Goal: Task Accomplishment & Management: Use online tool/utility

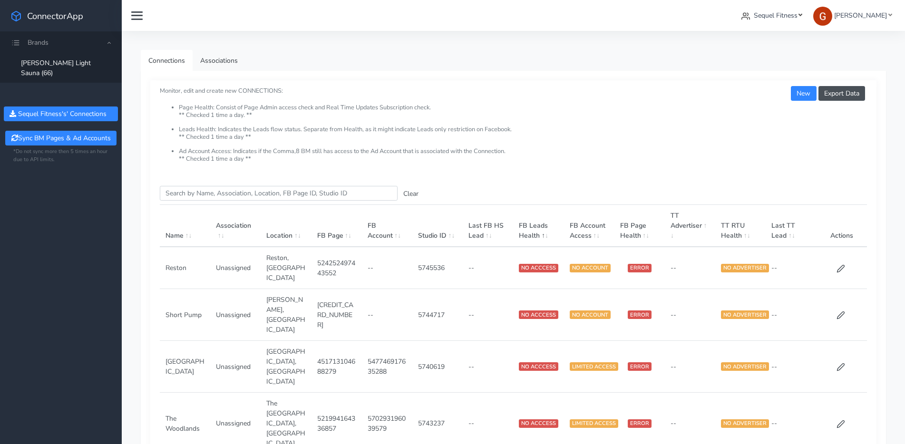
click at [766, 19] on span "Sequel Fitness" at bounding box center [776, 15] width 44 height 9
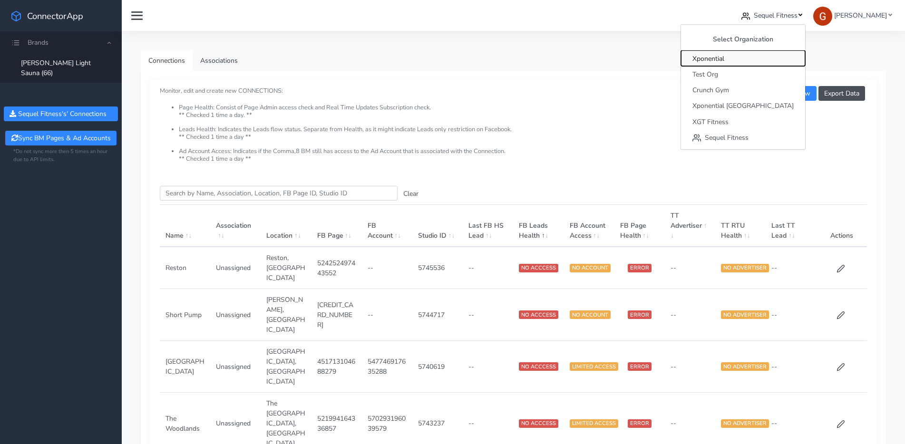
click at [724, 60] on span "Xponential" at bounding box center [708, 58] width 32 height 9
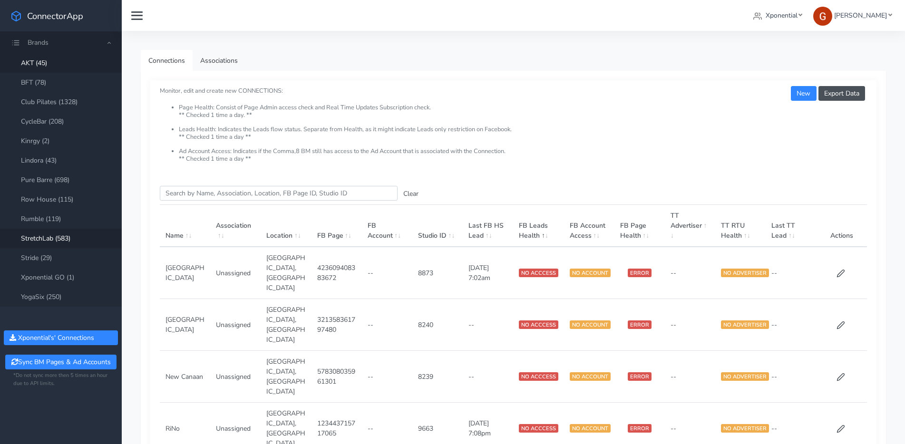
click at [39, 234] on link "StretchLab (583)" at bounding box center [61, 238] width 122 height 19
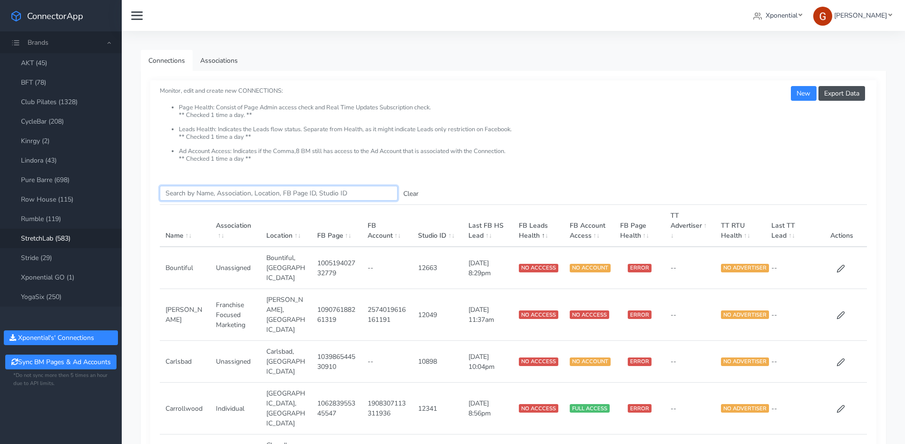
click at [214, 187] on input "Search this table" at bounding box center [279, 193] width 238 height 15
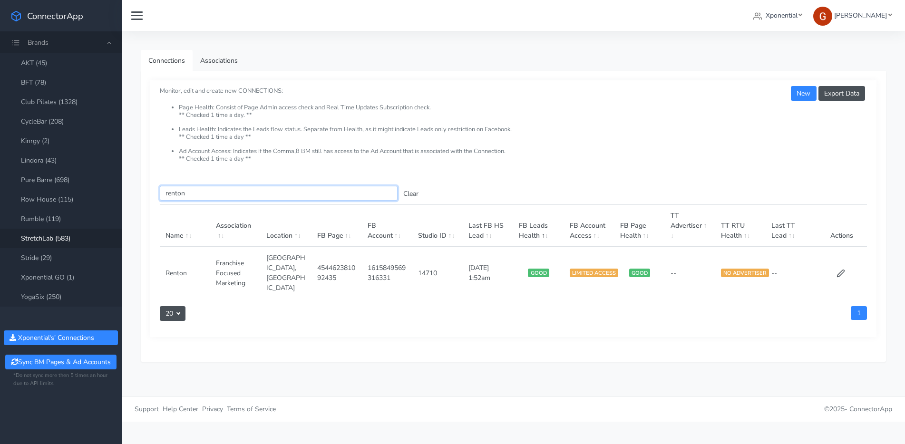
type input "renton"
click at [410, 193] on button "Clear" at bounding box center [411, 193] width 27 height 15
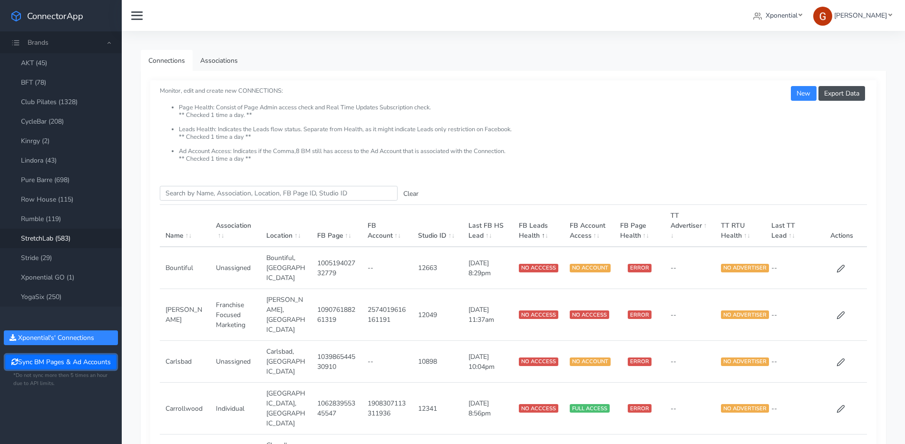
click at [74, 360] on button "Sync BM Pages & Ad Accounts" at bounding box center [60, 362] width 111 height 15
click at [225, 188] on input "Search this table" at bounding box center [279, 193] width 238 height 15
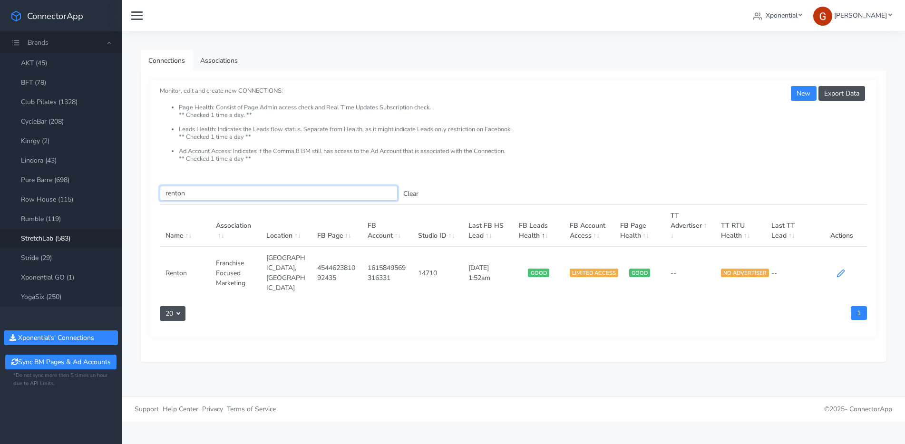
type input "renton"
click at [841, 270] on icon at bounding box center [840, 273] width 7 height 7
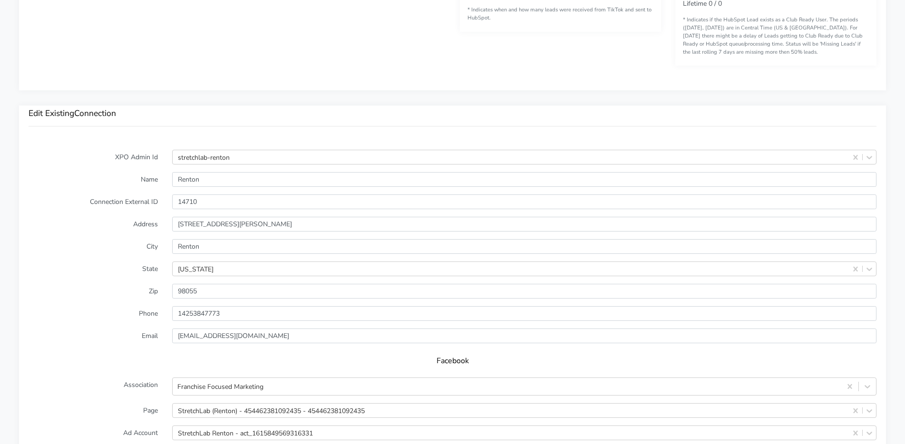
scroll to position [914, 0]
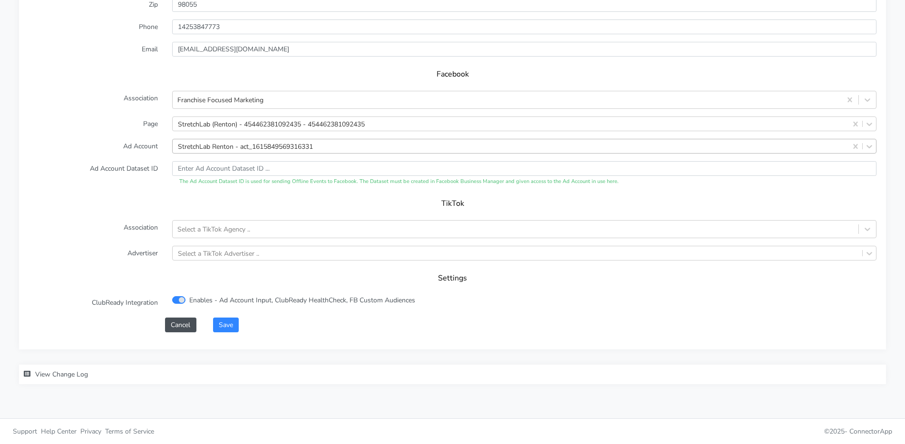
click at [226, 143] on div "StretchLab Renton - act_1615849569316331" at bounding box center [245, 146] width 135 height 10
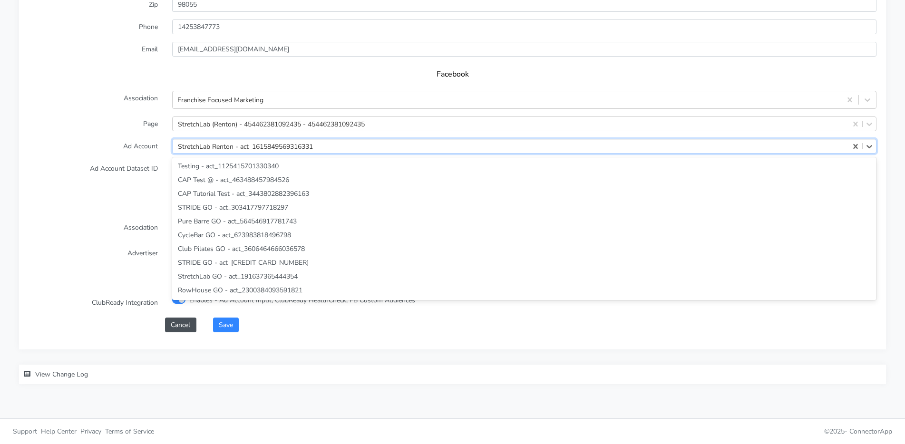
scroll to position [28908, 0]
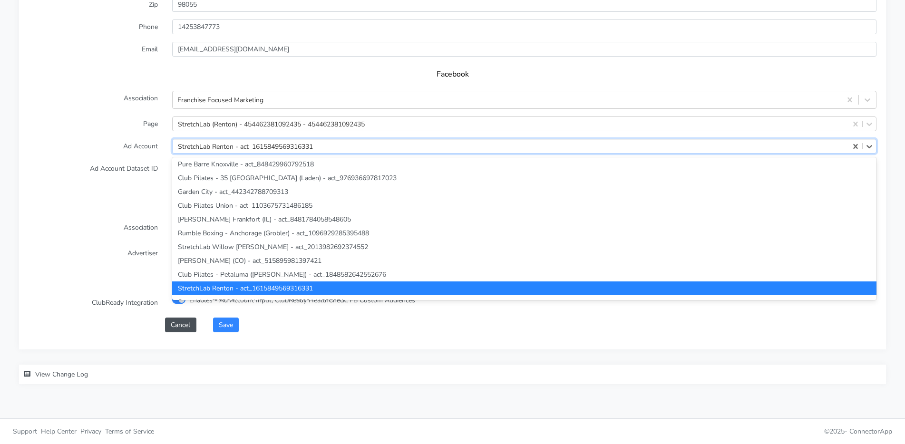
paste input "1171861411311266"
type input "1171861411311266"
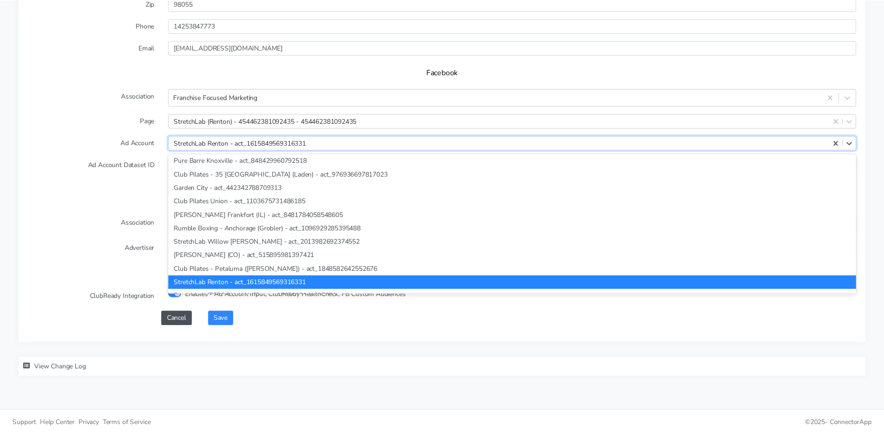
scroll to position [0, 0]
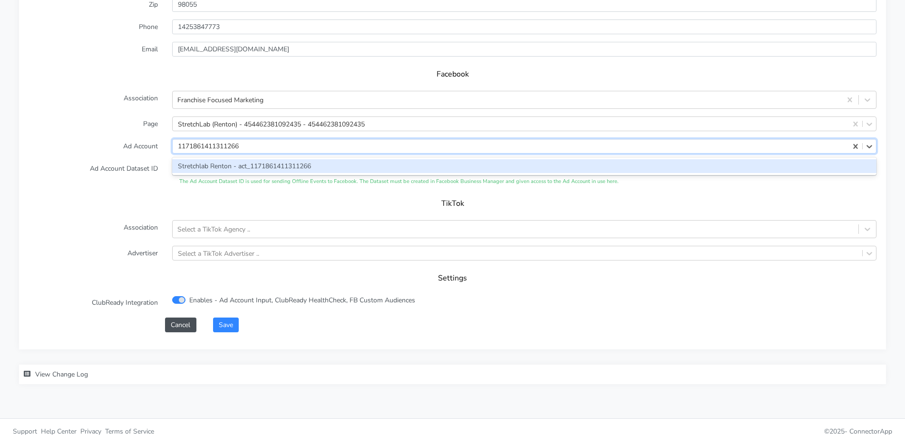
click at [225, 165] on div "Stretchlab Renton - act_1171861411311266" at bounding box center [524, 166] width 704 height 14
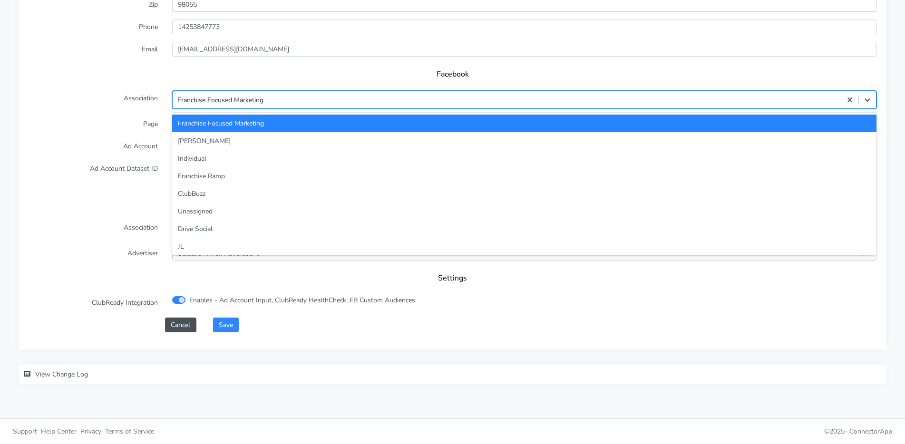
click at [230, 100] on div "Franchise Focused Marketing" at bounding box center [220, 100] width 86 height 10
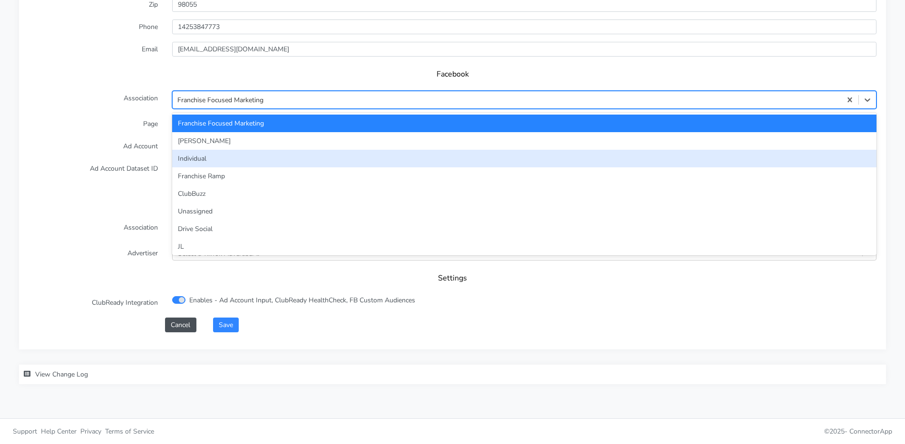
click at [218, 163] on div "Individual" at bounding box center [524, 159] width 704 height 18
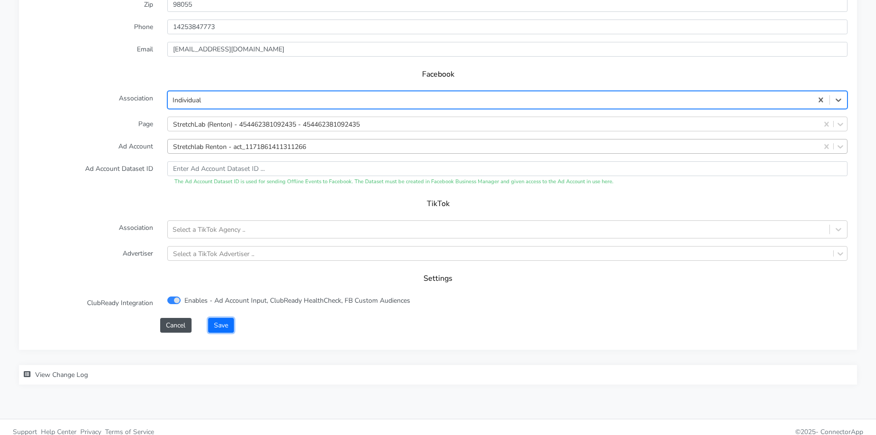
click at [219, 327] on button "Save" at bounding box center [221, 325] width 26 height 15
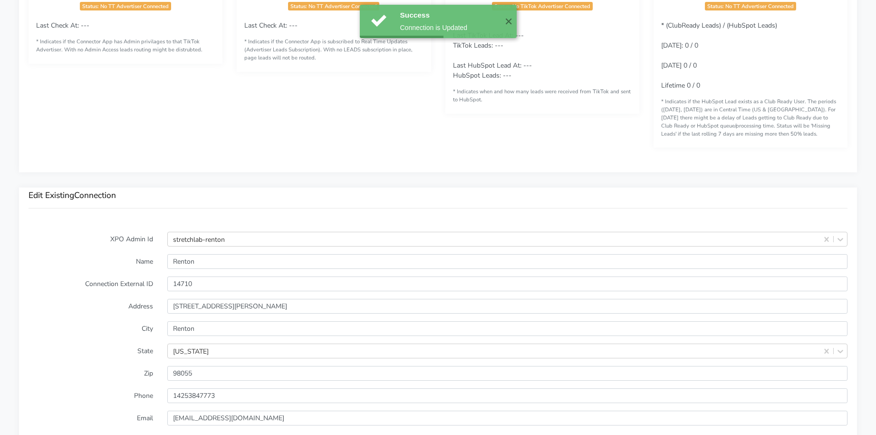
scroll to position [797, 0]
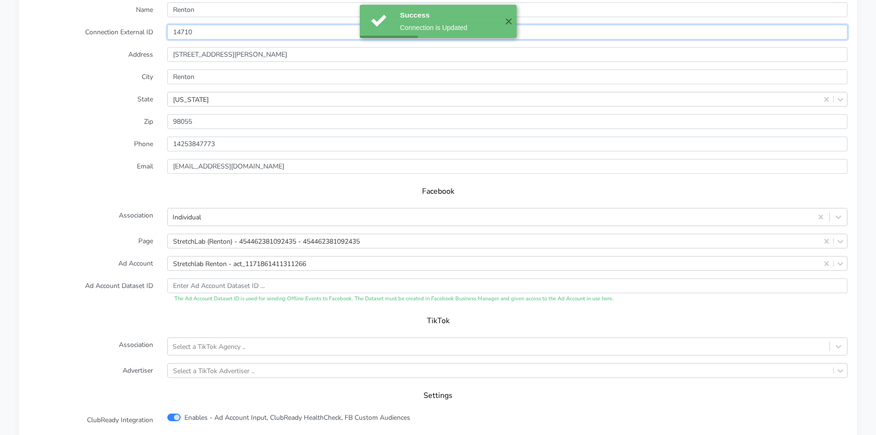
click at [183, 34] on input "14710" at bounding box center [507, 32] width 681 height 15
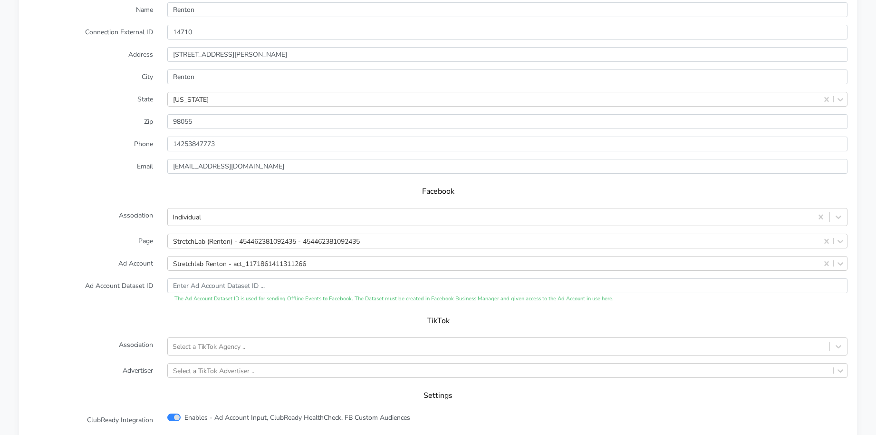
click at [47, 211] on label "Association" at bounding box center [90, 217] width 139 height 18
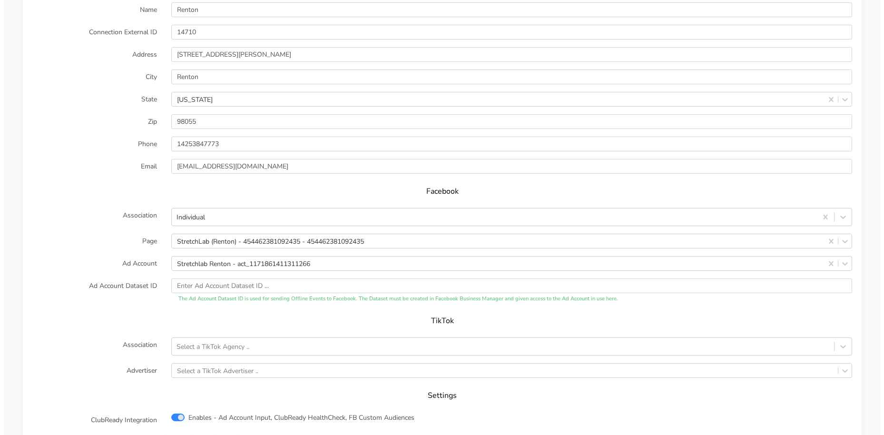
scroll to position [924, 0]
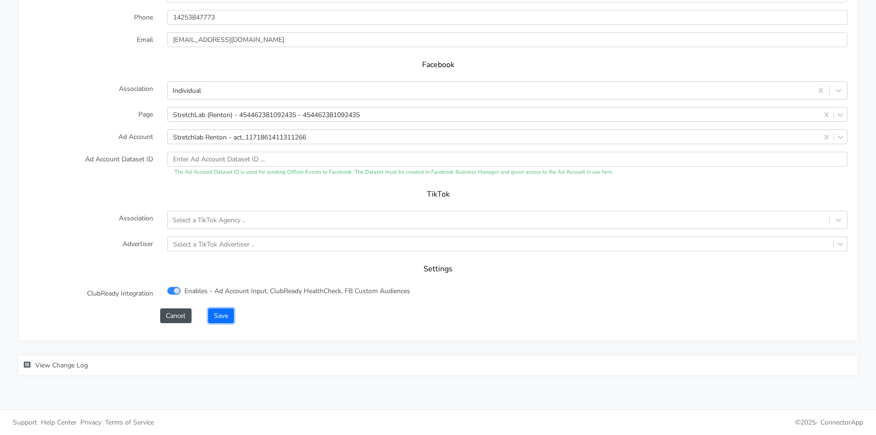
click at [216, 320] on button "Save" at bounding box center [221, 315] width 26 height 15
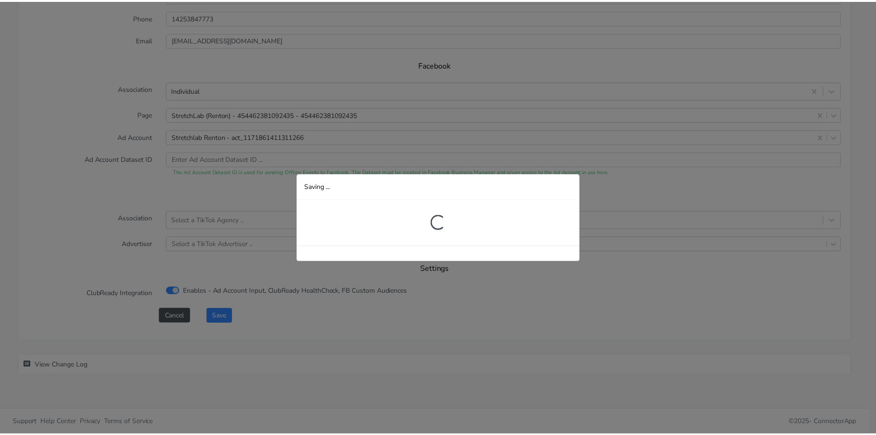
scroll to position [138, 0]
